Goal: Find specific page/section: Find specific page/section

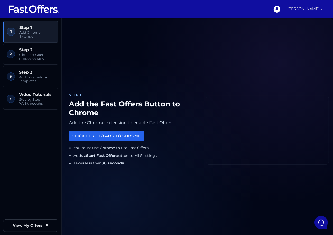
click at [293, 17] on link "[PERSON_NAME]" at bounding box center [305, 9] width 40 height 18
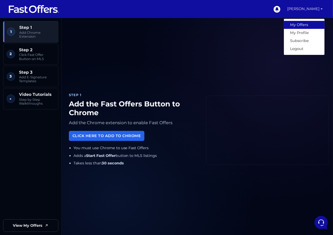
click at [300, 25] on link "My Offers" at bounding box center [304, 25] width 41 height 8
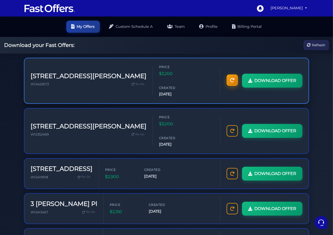
click at [234, 78] on icon at bounding box center [232, 80] width 4 height 4
